Goal: Task Accomplishment & Management: Use online tool/utility

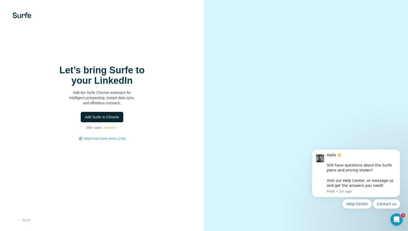
click at [90, 117] on span "Add Surfe to Chrome" at bounding box center [102, 116] width 34 height 5
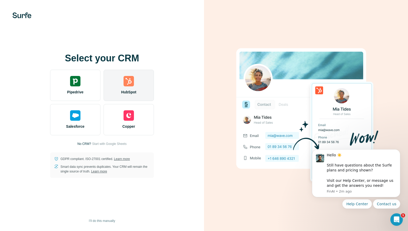
click at [141, 90] on div "HubSpot" at bounding box center [129, 85] width 50 height 31
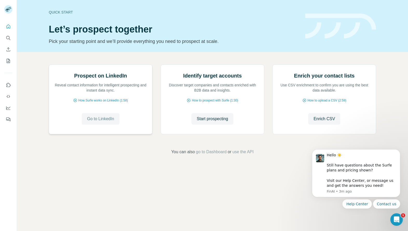
click at [107, 122] on span "Go to LinkedIn" at bounding box center [100, 119] width 27 height 6
